Goal: Transaction & Acquisition: Purchase product/service

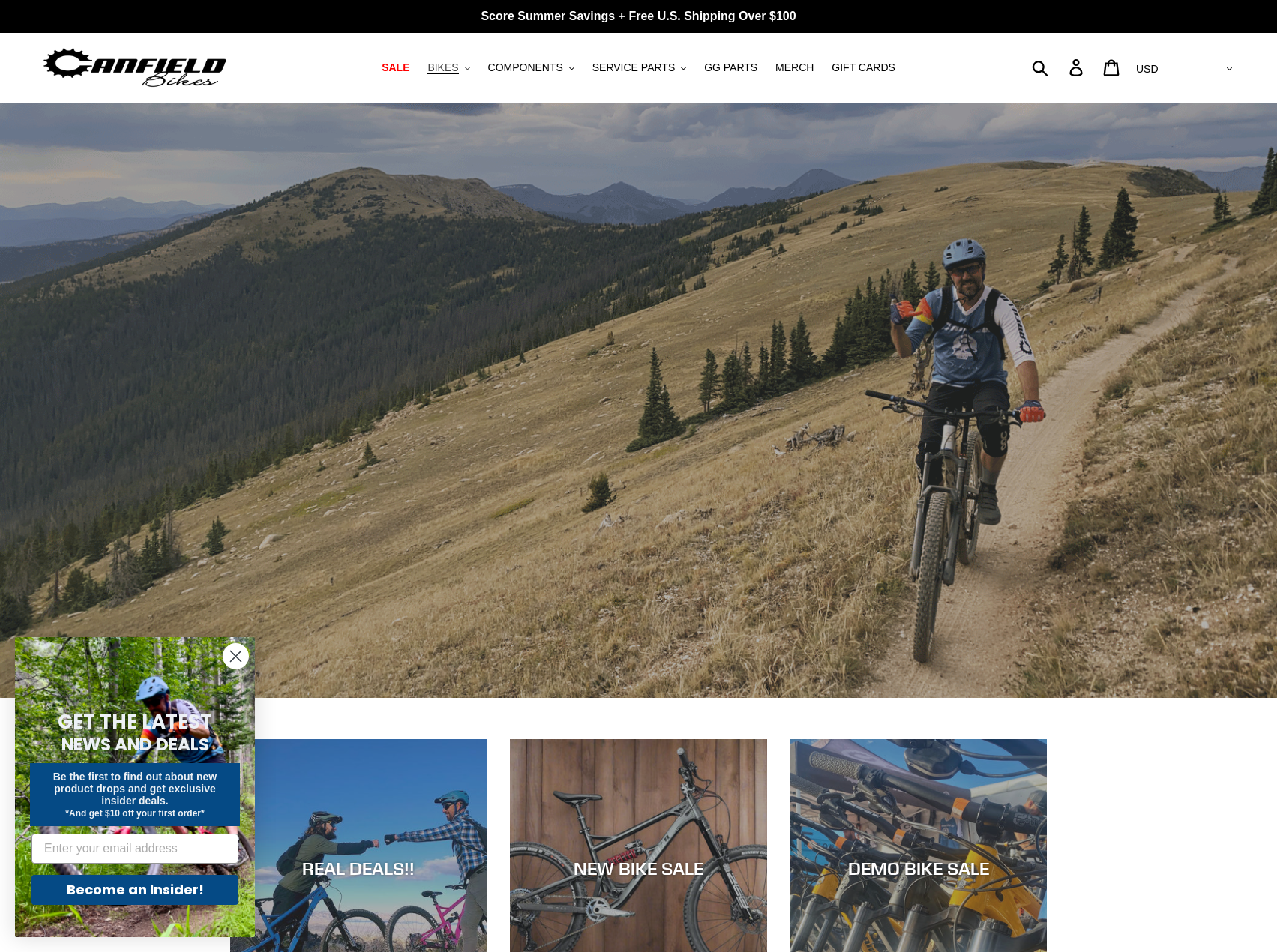
click at [458, 65] on span "BIKES" at bounding box center [443, 67] width 31 height 13
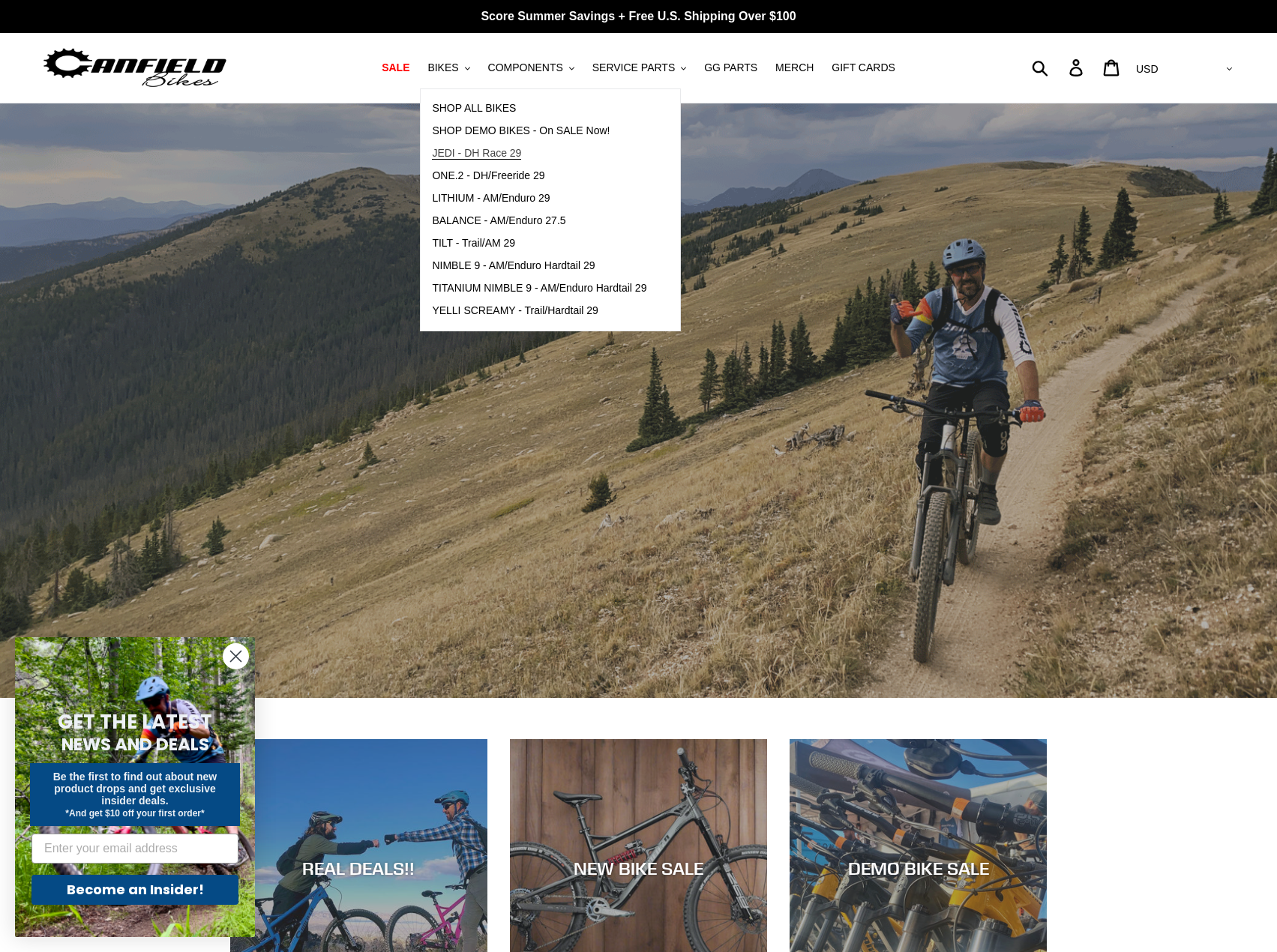
click at [463, 154] on span "JEDI - DH Race 29" at bounding box center [477, 153] width 89 height 13
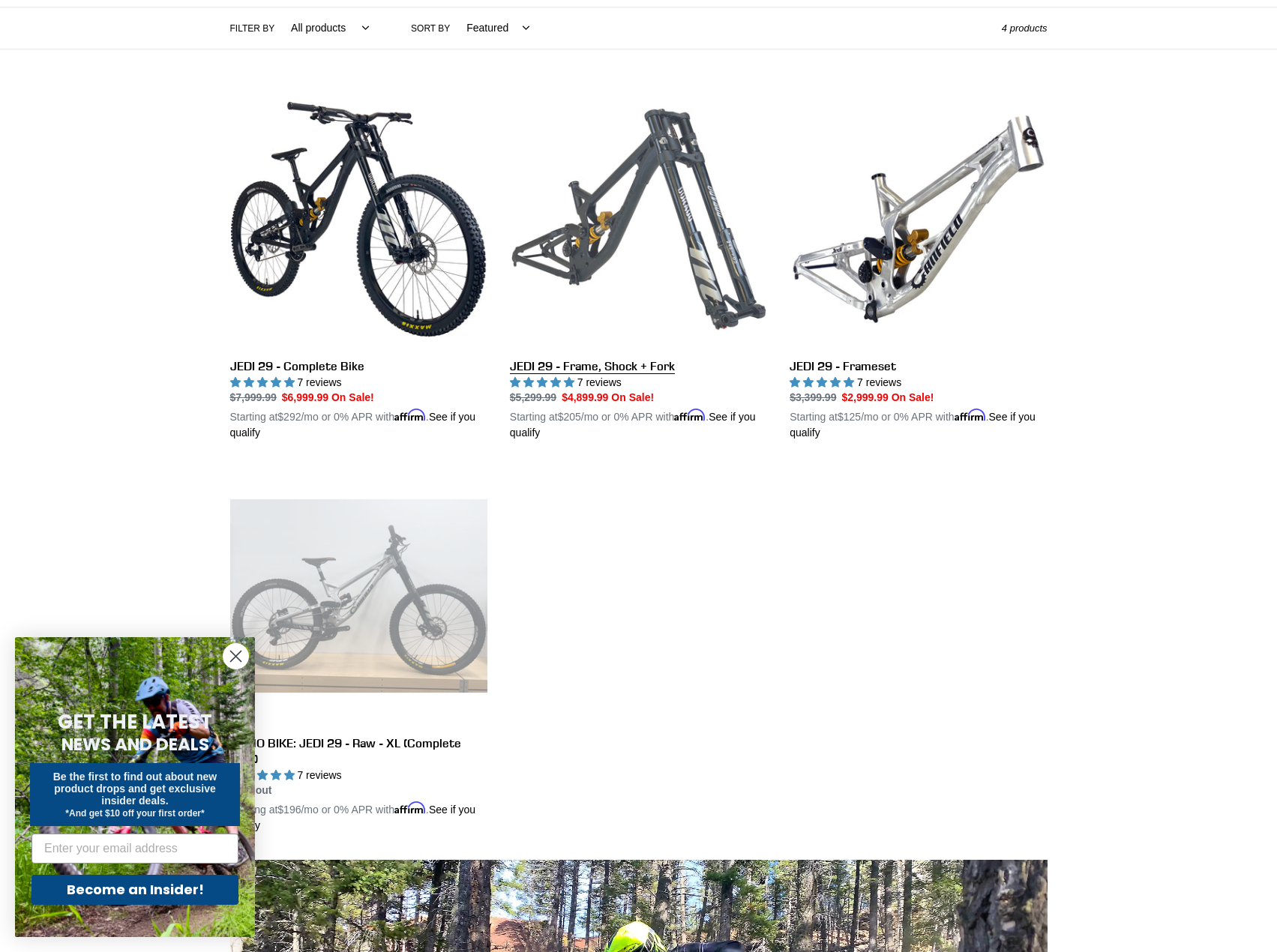
scroll to position [300, 0]
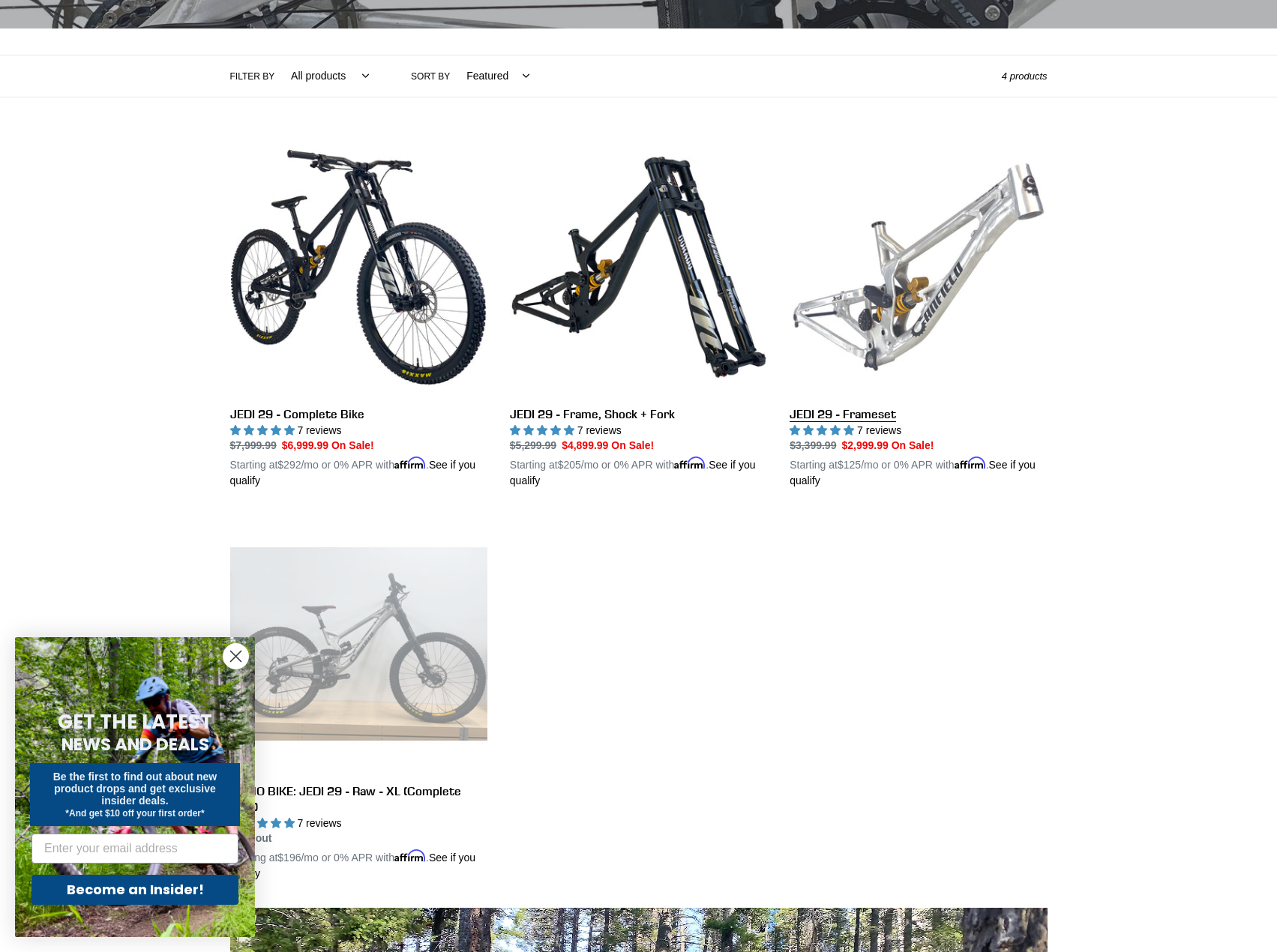
click at [889, 310] on link "JEDI 29 - Frameset" at bounding box center [918, 314] width 258 height 351
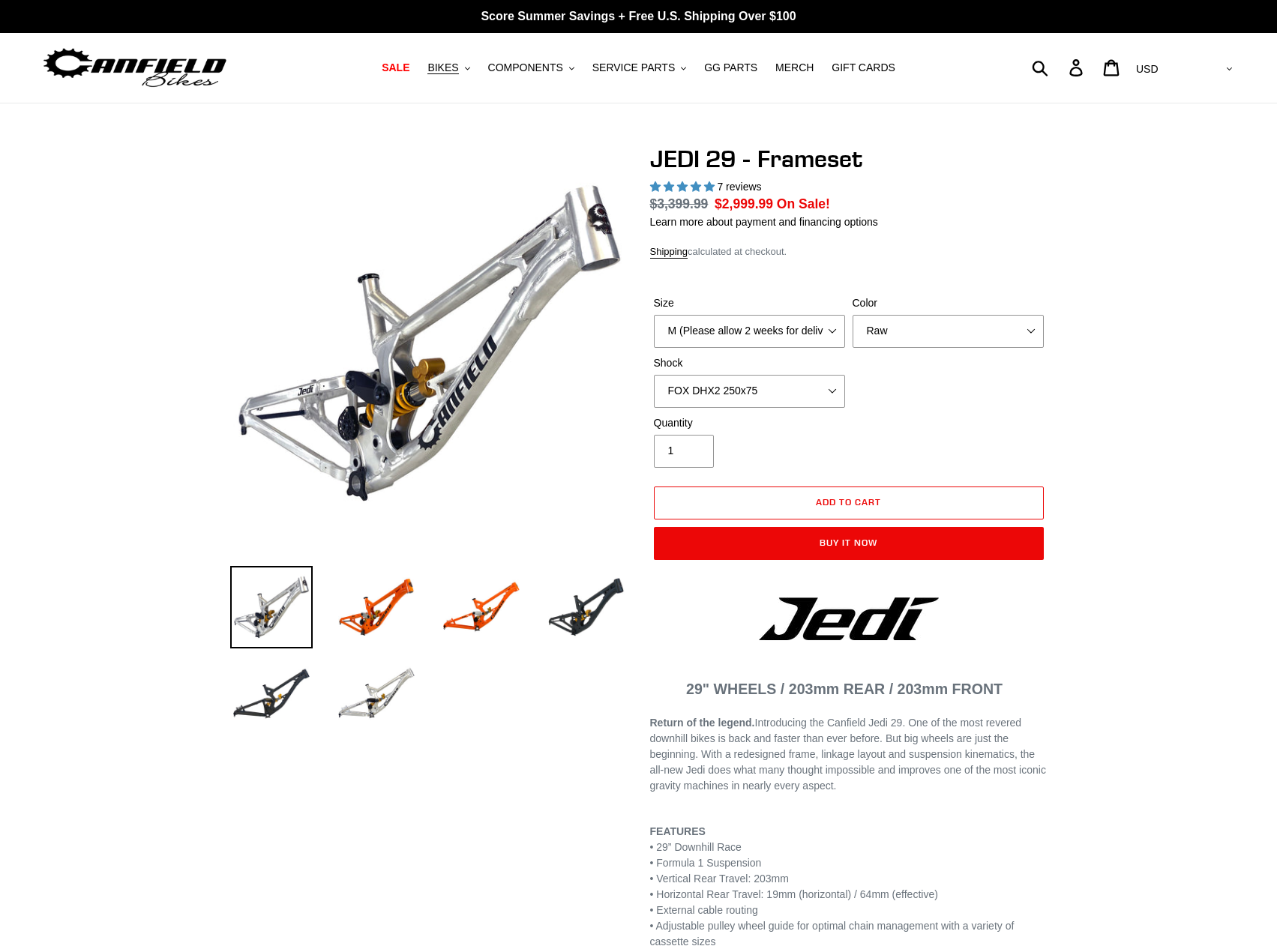
select select "highest-rating"
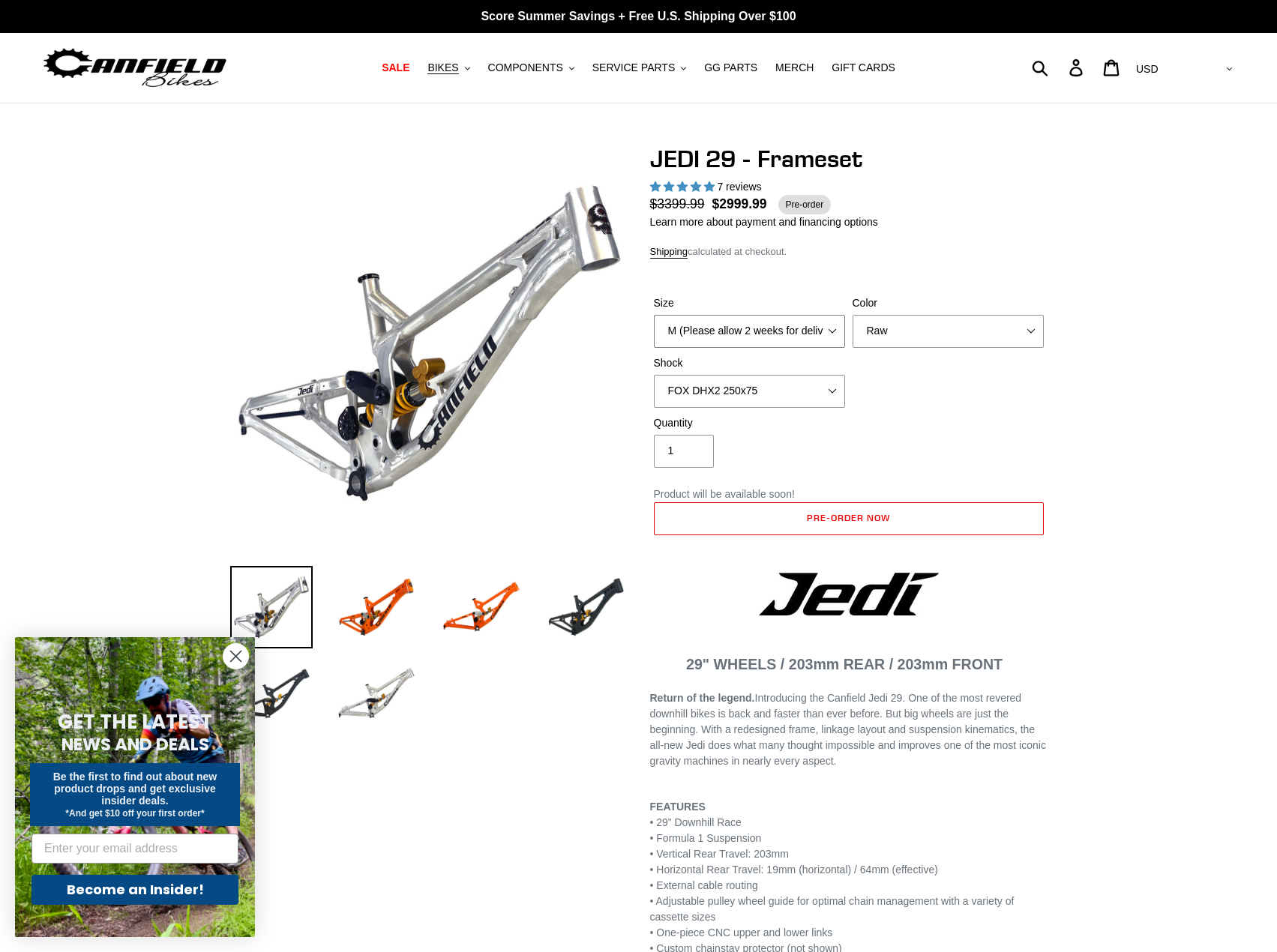
click at [790, 325] on select "M (Please allow 2 weeks for delivery) L (Please allow 2 weeks for delivery) XL" at bounding box center [750, 330] width 191 height 33
select select "XL"
click at [654, 315] on select "M (Please allow 2 weeks for delivery) L (Please allow 2 weeks for delivery) XL" at bounding box center [750, 330] width 191 height 33
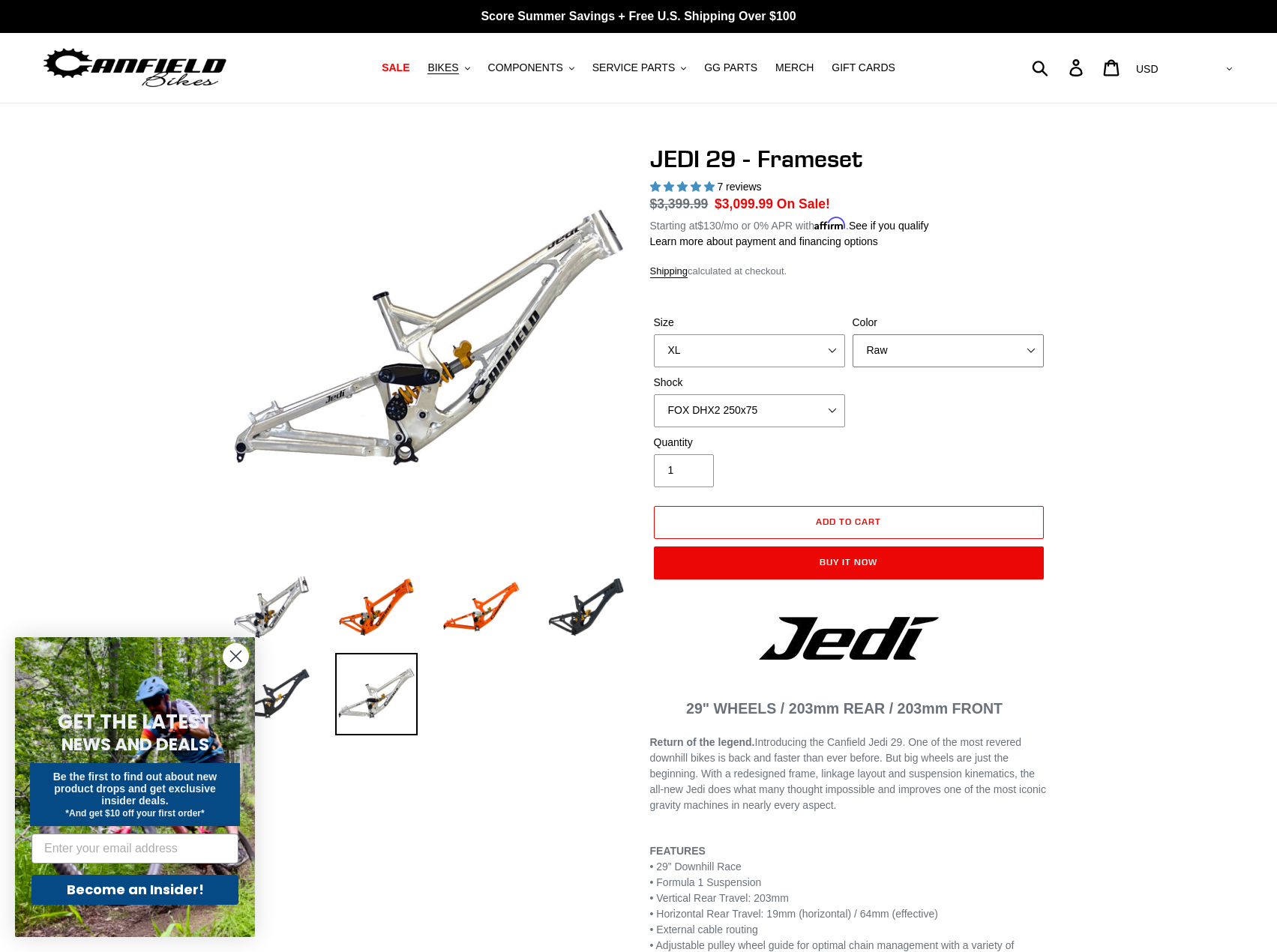
click at [890, 350] on select "Orange Raw Stealth Black" at bounding box center [948, 351] width 191 height 33
select select "Orange"
click at [852, 335] on select "Orange Raw Stealth Black" at bounding box center [948, 351] width 191 height 33
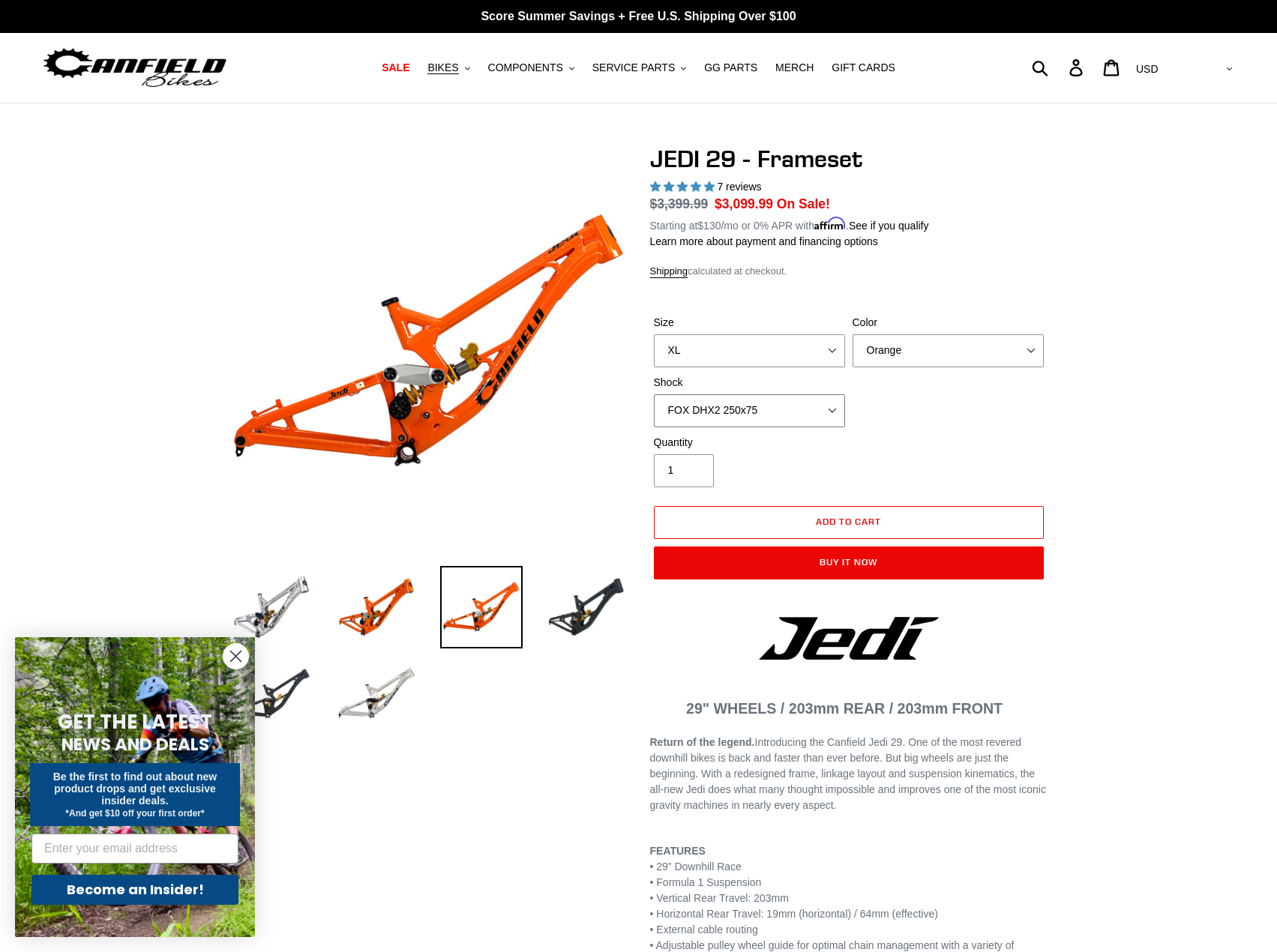
click at [767, 412] on select "No Shock FOX DHX2 250x75 RockShox Vivid Ultimate DH 250x75 EXT e-Storia LOX V3" at bounding box center [750, 410] width 191 height 33
click at [654, 394] on select "No Shock FOX DHX2 250x75 RockShox Vivid Ultimate DH 250x75 EXT e-Storia LOX V3" at bounding box center [750, 410] width 191 height 33
click at [753, 414] on select "No Shock FOX DHX2 250x75 RockShox Vivid Ultimate DH 250x75 EXT e-Storia LOX V3" at bounding box center [750, 410] width 191 height 33
click at [654, 394] on select "No Shock FOX DHX2 250x75 RockShox Vivid Ultimate DH 250x75 EXT e-Storia LOX V3" at bounding box center [750, 410] width 191 height 33
click at [758, 413] on select "No Shock FOX DHX2 250x75 RockShox Vivid Ultimate DH 250x75 EXT e-Storia LOX V3" at bounding box center [750, 410] width 191 height 33
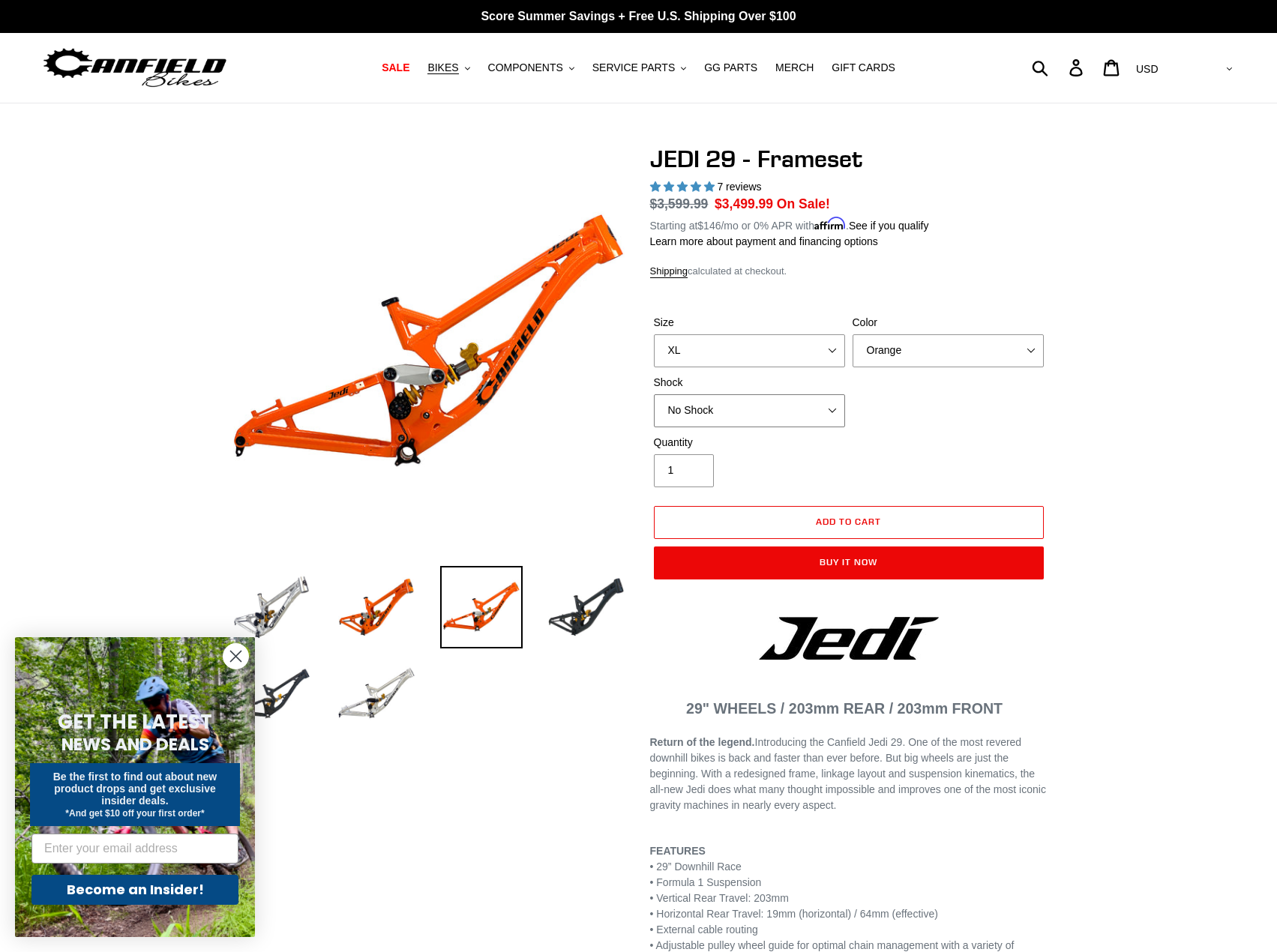
click at [654, 394] on select "No Shock FOX DHX2 250x75 RockShox Vivid Ultimate DH 250x75 EXT e-Storia LOX V3" at bounding box center [750, 410] width 191 height 33
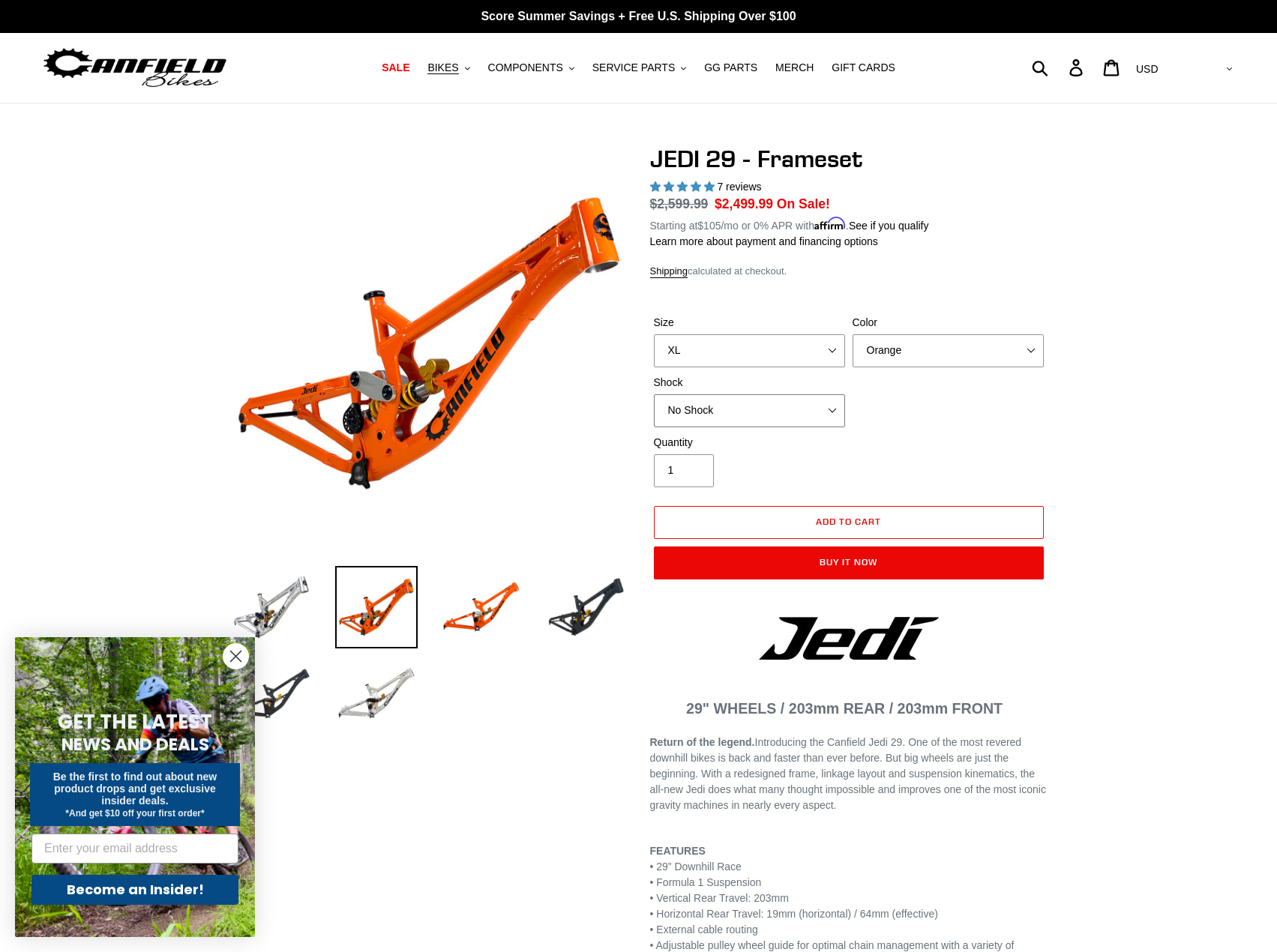
click at [764, 417] on select "No Shock FOX DHX2 250x75 RockShox Vivid Ultimate DH 250x75 EXT e-Storia LOX V3" at bounding box center [750, 410] width 191 height 33
click at [654, 394] on select "No Shock FOX DHX2 250x75 RockShox Vivid Ultimate DH 250x75 EXT e-Storia LOX V3" at bounding box center [750, 410] width 191 height 33
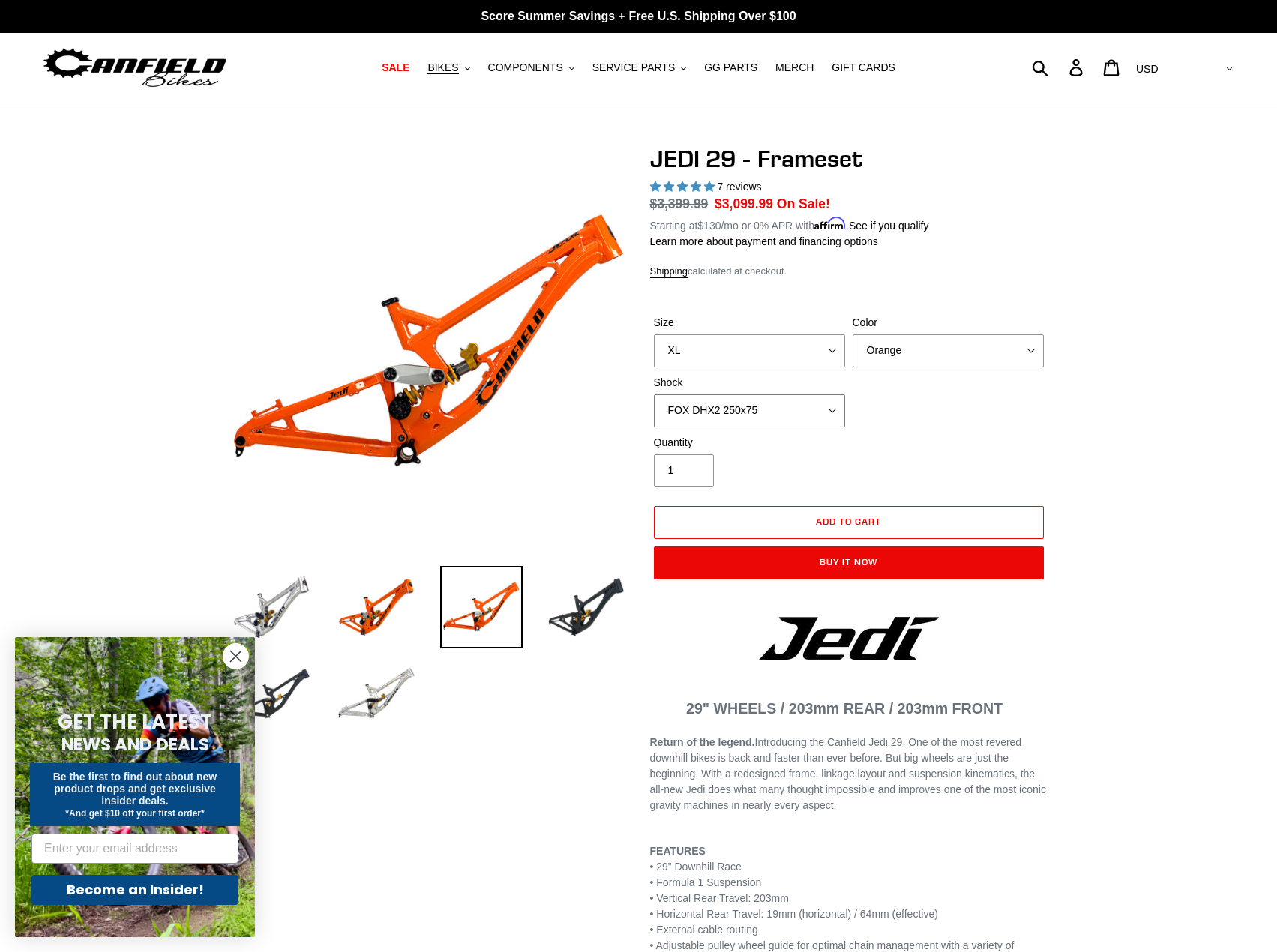
click at [752, 418] on select "No Shock FOX DHX2 250x75 RockShox Vivid Ultimate DH 250x75 EXT e-Storia LOX V3" at bounding box center [750, 410] width 191 height 33
click at [654, 394] on select "No Shock FOX DHX2 250x75 RockShox Vivid Ultimate DH 250x75 EXT e-Storia LOX V3" at bounding box center [750, 410] width 191 height 33
click at [758, 415] on select "No Shock FOX DHX2 250x75 RockShox Vivid Ultimate DH 250x75 EXT e-Storia LOX V3" at bounding box center [750, 410] width 191 height 33
click at [654, 394] on select "No Shock FOX DHX2 250x75 RockShox Vivid Ultimate DH 250x75 EXT e-Storia LOX V3" at bounding box center [750, 410] width 191 height 33
click at [766, 414] on select "No Shock FOX DHX2 250x75 RockShox Vivid Ultimate DH 250x75 EXT e-Storia LOX V3" at bounding box center [750, 410] width 191 height 33
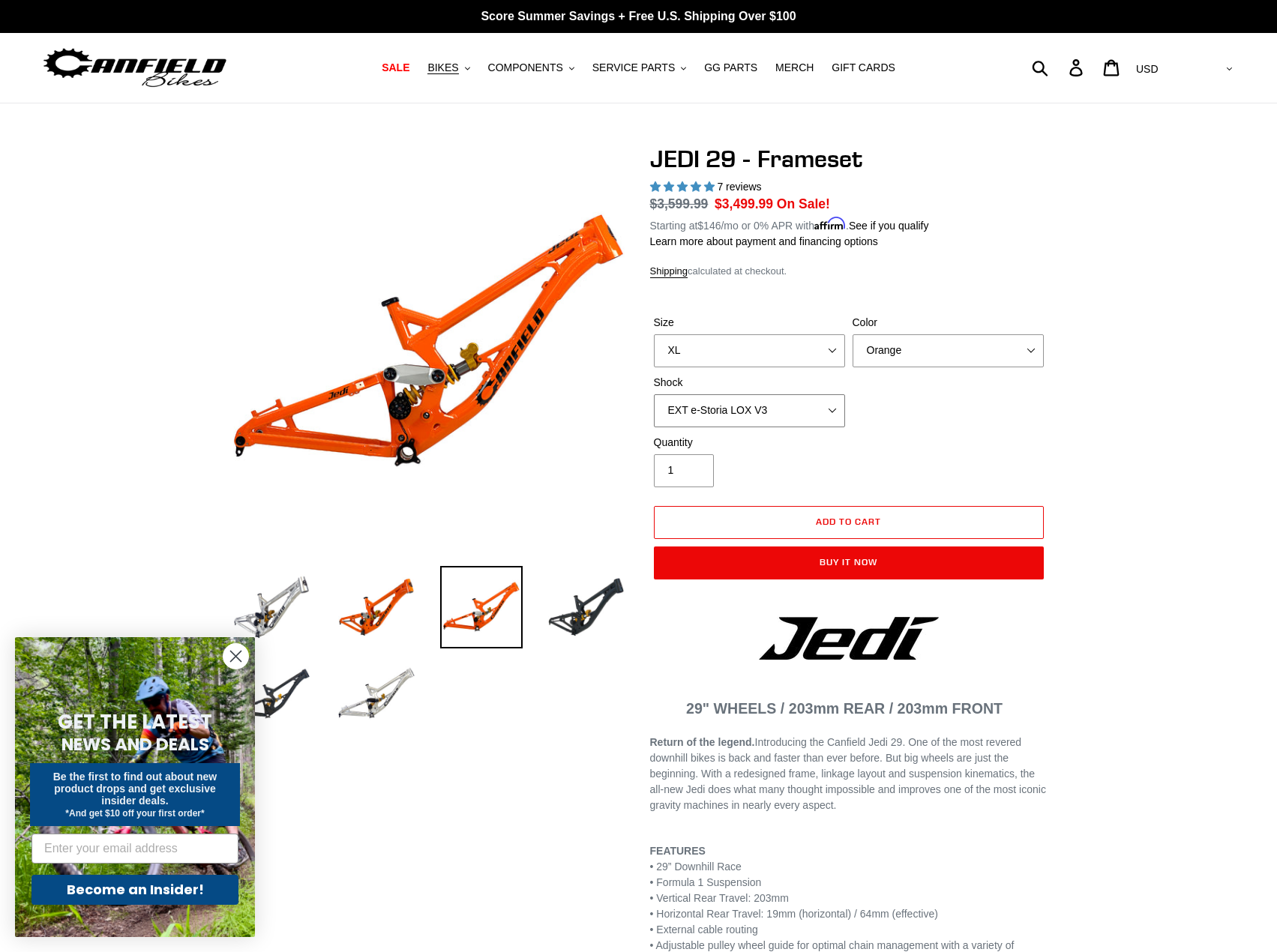
select select "No Shock"
click at [654, 394] on select "No Shock FOX DHX2 250x75 RockShox Vivid Ultimate DH 250x75 EXT e-Storia LOX V3" at bounding box center [750, 410] width 191 height 33
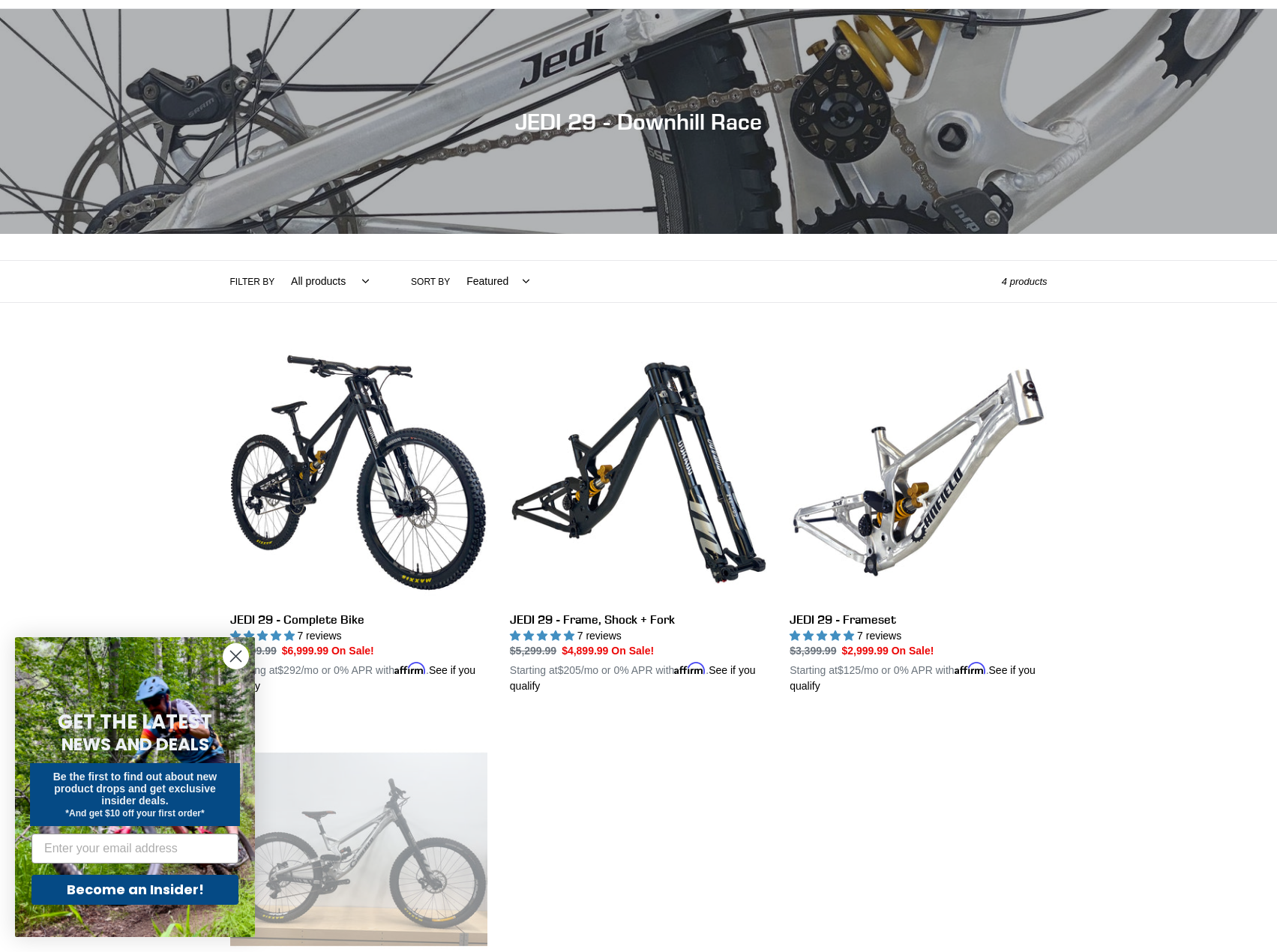
scroll to position [75, 0]
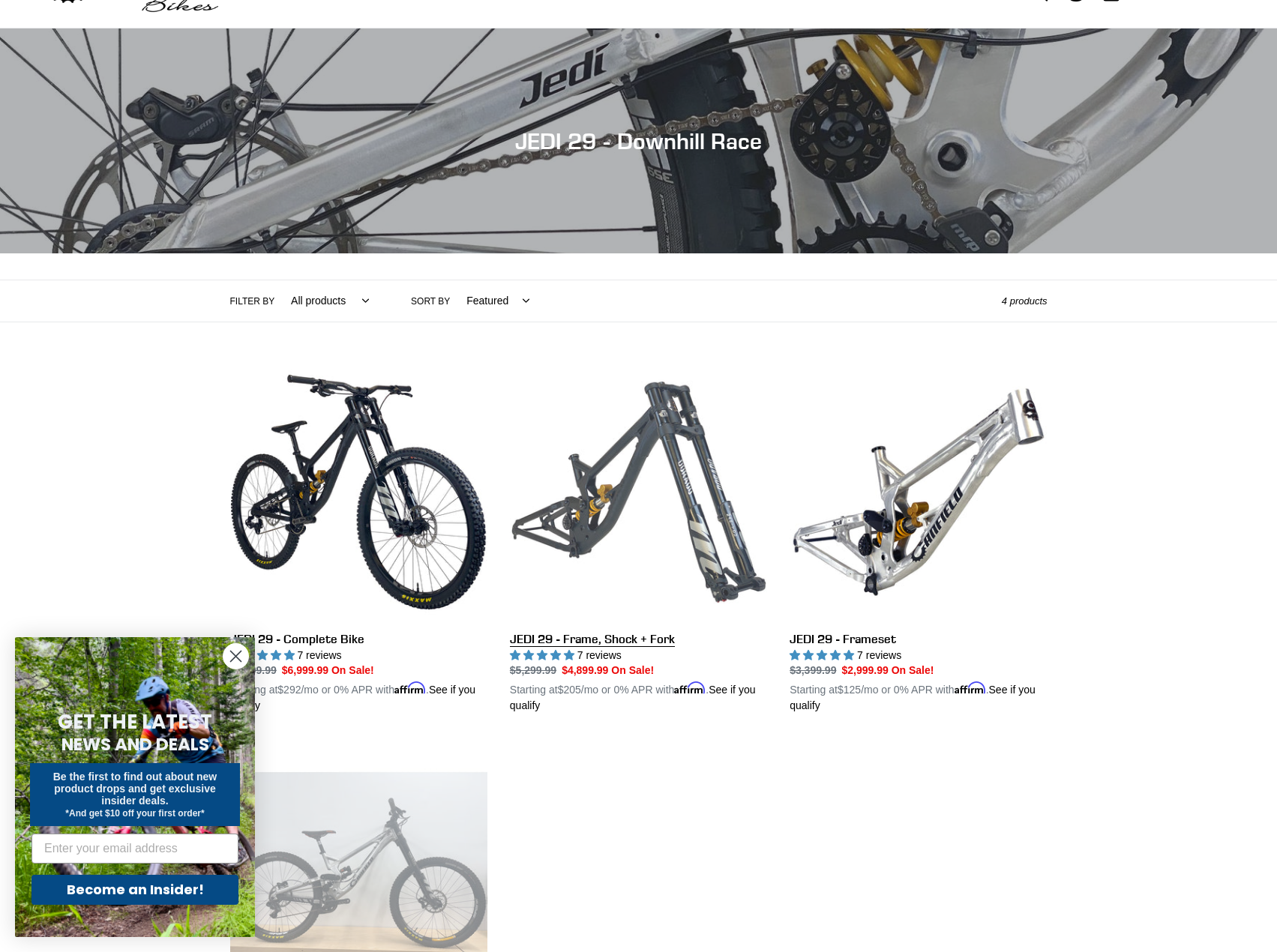
click at [605, 493] on link "JEDI 29 - Frame, Shock + Fork" at bounding box center [638, 539] width 258 height 351
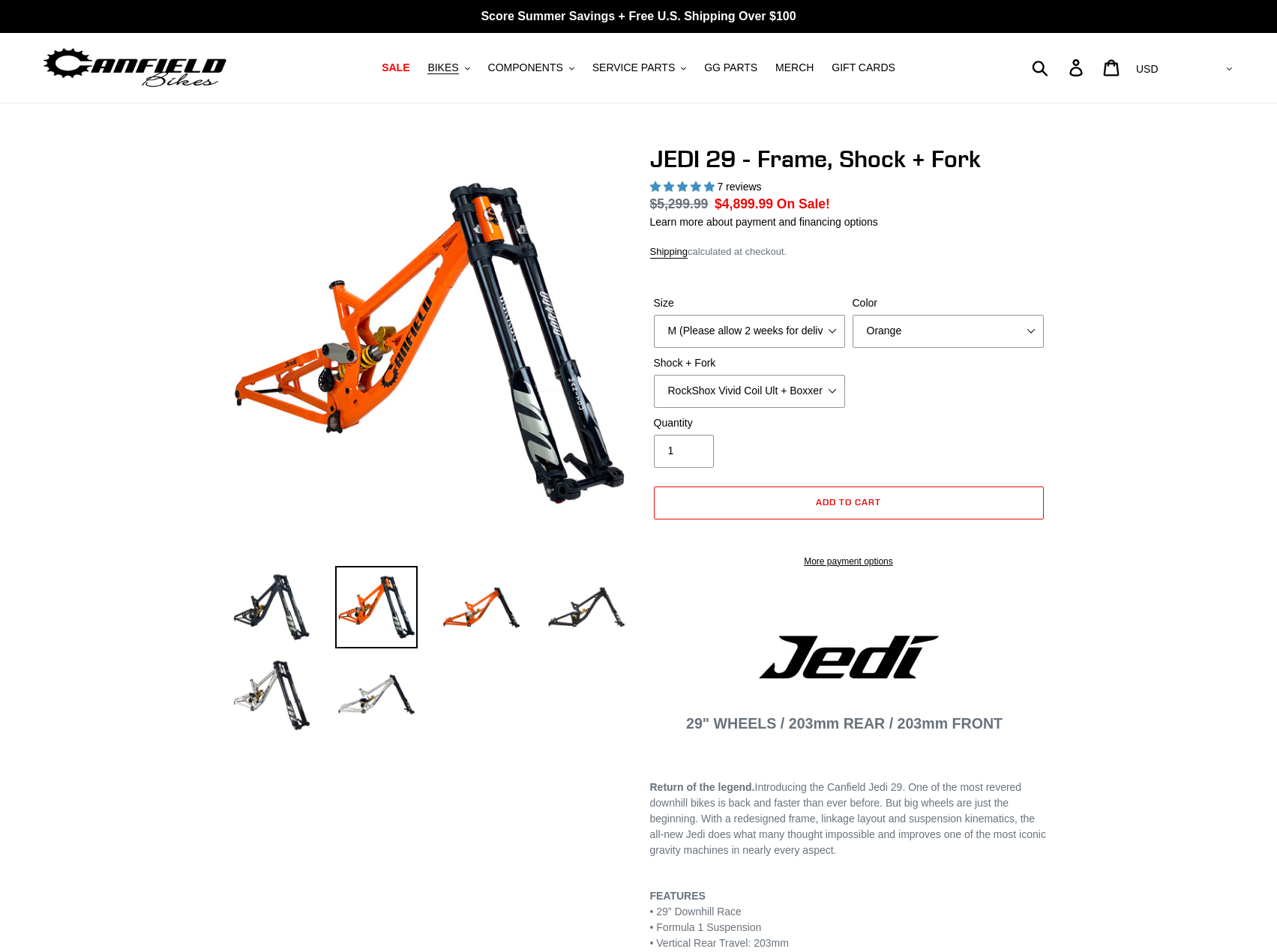
select select "highest-rating"
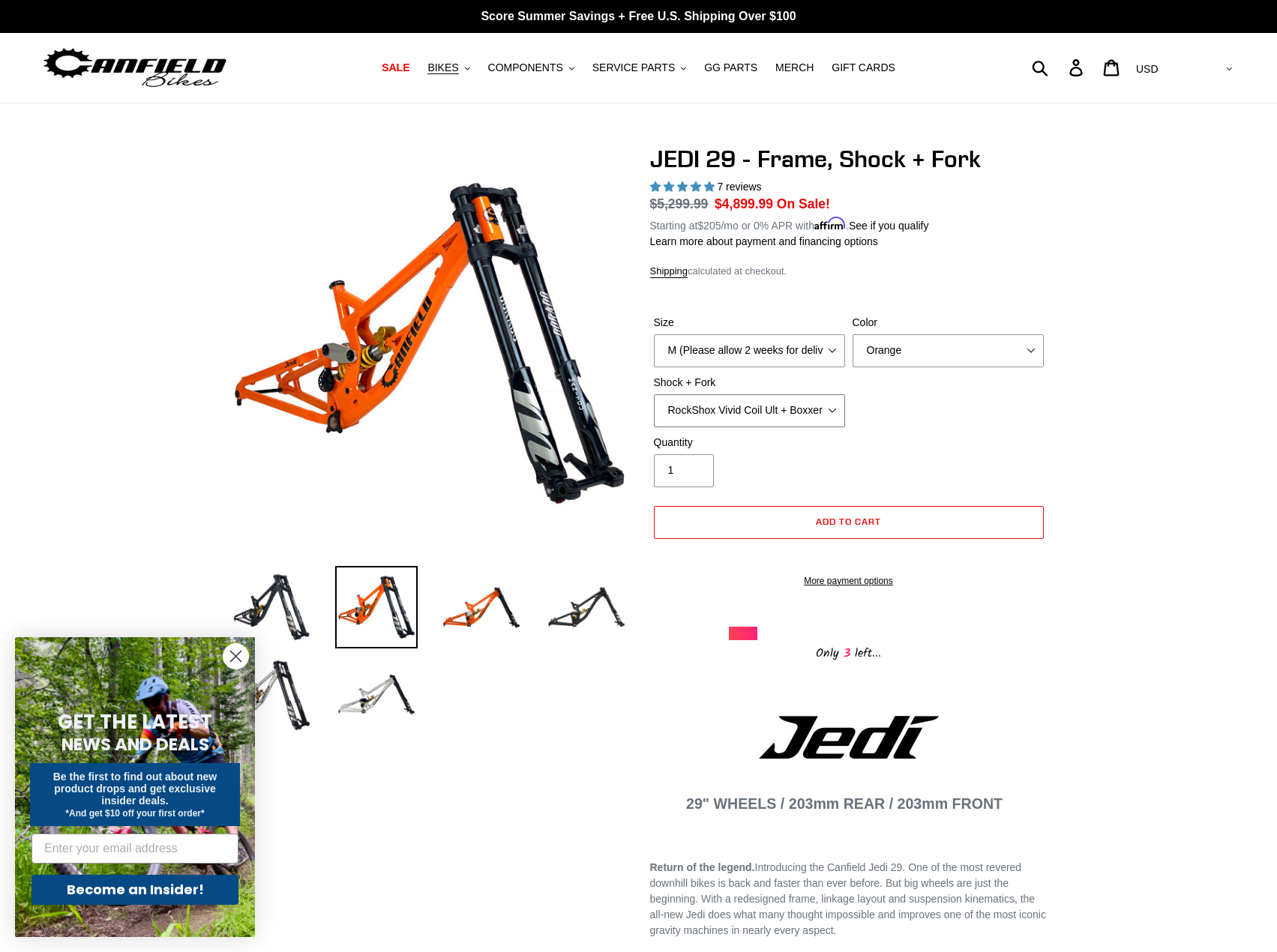
click at [719, 407] on select "RockShox Vivid Coil Ult + Boxxer RC2 C3 Ult Fox DHX2 250x75 + Fox 40 Float Grip…" at bounding box center [750, 410] width 191 height 33
click at [732, 350] on select "M (Please allow 2 weeks for delivery) L (Please allow 2 weeks for delivery) XL" at bounding box center [750, 351] width 191 height 33
select select "XL"
click at [654, 335] on select "M (Please allow 2 weeks for delivery) L (Please allow 2 weeks for delivery) XL" at bounding box center [750, 351] width 191 height 33
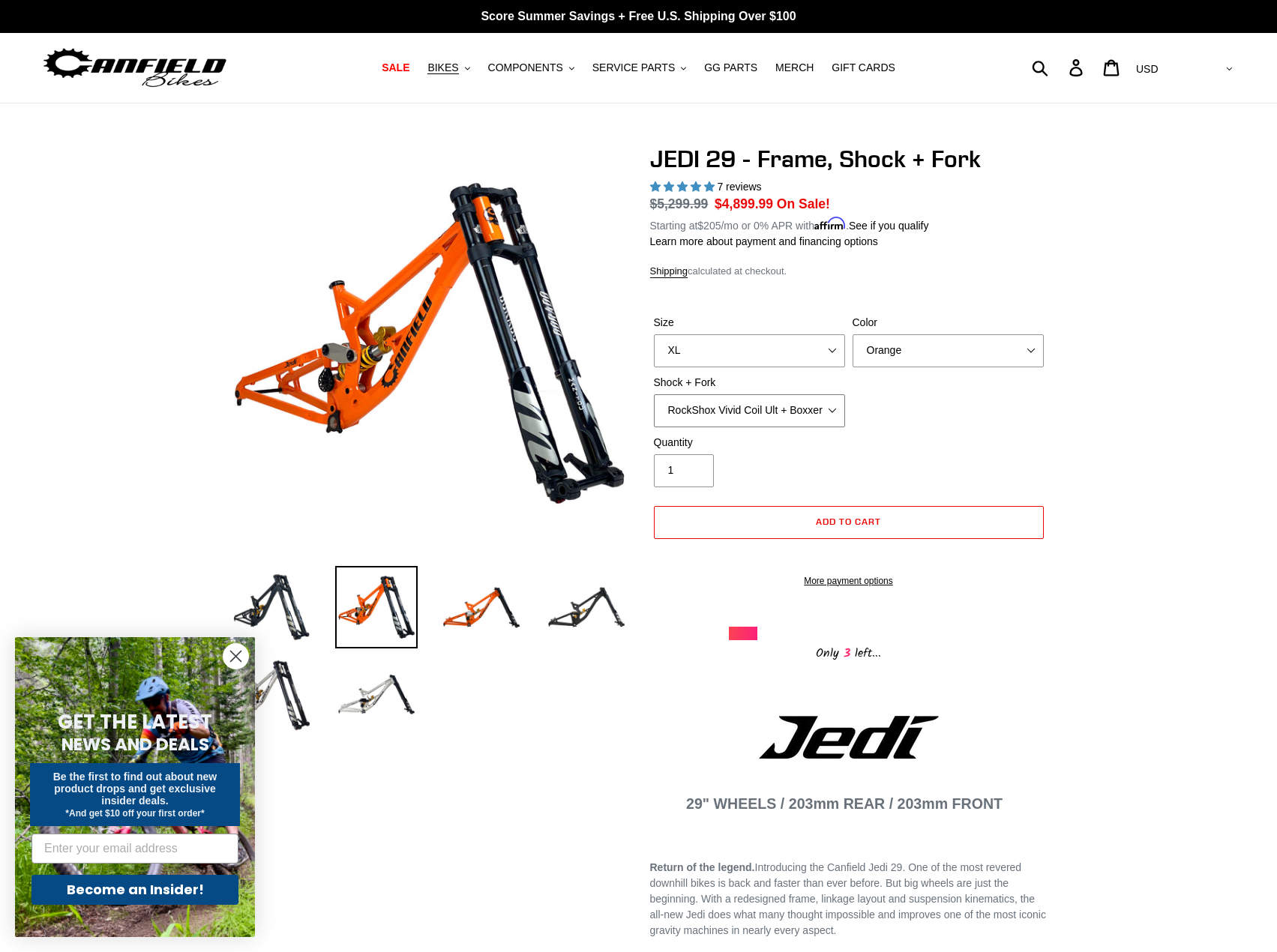
click at [748, 407] on select "RockShox Vivid Coil Ult + Boxxer RC2 C3 Ult Fox DHX2 250x75 + Fox 40 Float Grip…" at bounding box center [750, 410] width 191 height 33
click at [654, 394] on select "RockShox Vivid Coil Ult + Boxxer RC2 C3 Ult Fox DHX2 250x75 + Fox 40 Float Grip…" at bounding box center [750, 410] width 191 height 33
click at [743, 411] on select "RockShox Vivid Coil Ult + Boxxer RC2 C3 Ult Fox DHX2 250x75 + Fox 40 Float Grip…" at bounding box center [750, 410] width 191 height 33
click at [654, 394] on select "RockShox Vivid Coil Ult + Boxxer RC2 C3 Ult Fox DHX2 250x75 + Fox 40 Float Grip…" at bounding box center [750, 410] width 191 height 33
click at [230, 654] on circle "Close dialog" at bounding box center [235, 656] width 24 height 24
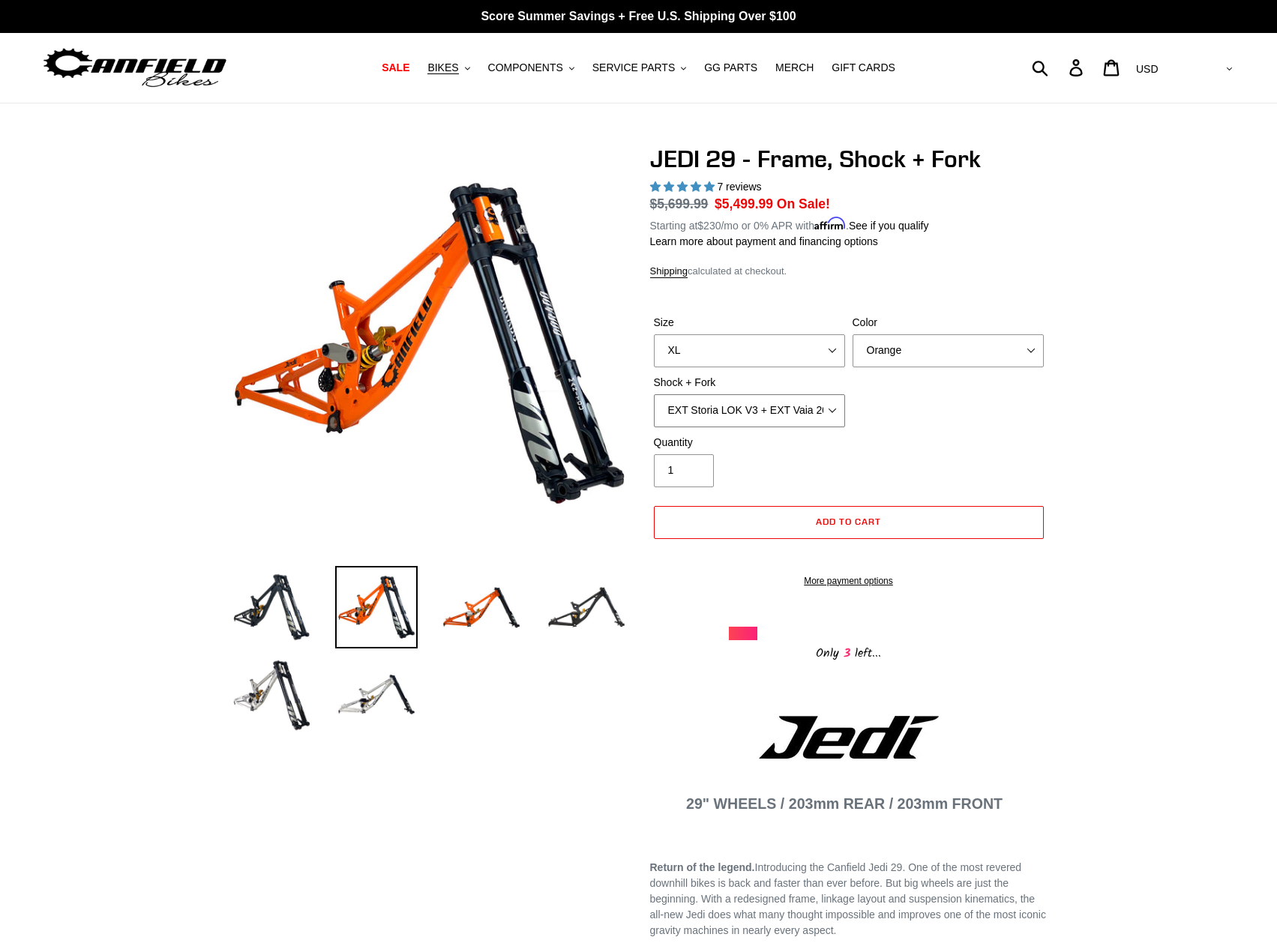
click at [743, 414] on select "RockShox Vivid Coil Ult + Boxxer RC2 C3 Ult Fox DHX2 250x75 + Fox 40 Float Grip…" at bounding box center [750, 410] width 191 height 33
click at [654, 394] on select "RockShox Vivid Coil Ult + Boxxer RC2 C3 Ult Fox DHX2 250x75 + Fox 40 Float Grip…" at bounding box center [750, 410] width 191 height 33
click at [753, 406] on select "RockShox Vivid Coil Ult + Boxxer RC2 C3 Ult Fox DHX2 250x75 + Fox 40 Float Grip…" at bounding box center [750, 410] width 191 height 33
click at [654, 394] on select "RockShox Vivid Coil Ult + Boxxer RC2 C3 Ult Fox DHX2 250x75 + Fox 40 Float Grip…" at bounding box center [750, 410] width 191 height 33
click at [751, 414] on select "RockShox Vivid Coil Ult + Boxxer RC2 C3 Ult Fox DHX2 250x75 + Fox 40 Float Grip…" at bounding box center [750, 410] width 191 height 33
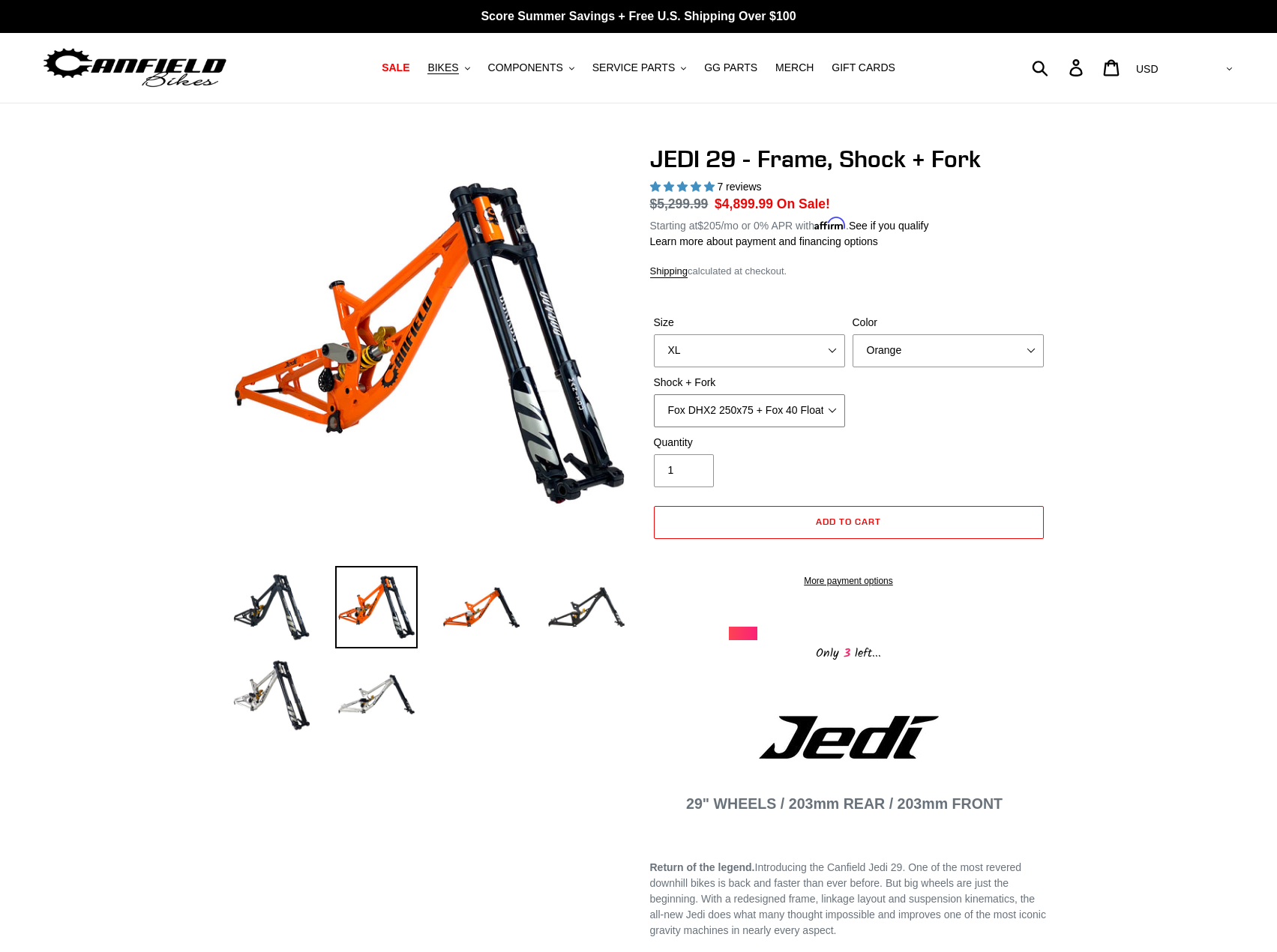
select select "EXT Storia LOK V3 + EXT Vaia 200"
click at [654, 394] on select "RockShox Vivid Coil Ult + Boxxer RC2 C3 Ult Fox DHX2 250x75 + Fox 40 Float Grip…" at bounding box center [750, 410] width 191 height 33
